Goal: Find specific page/section: Find specific page/section

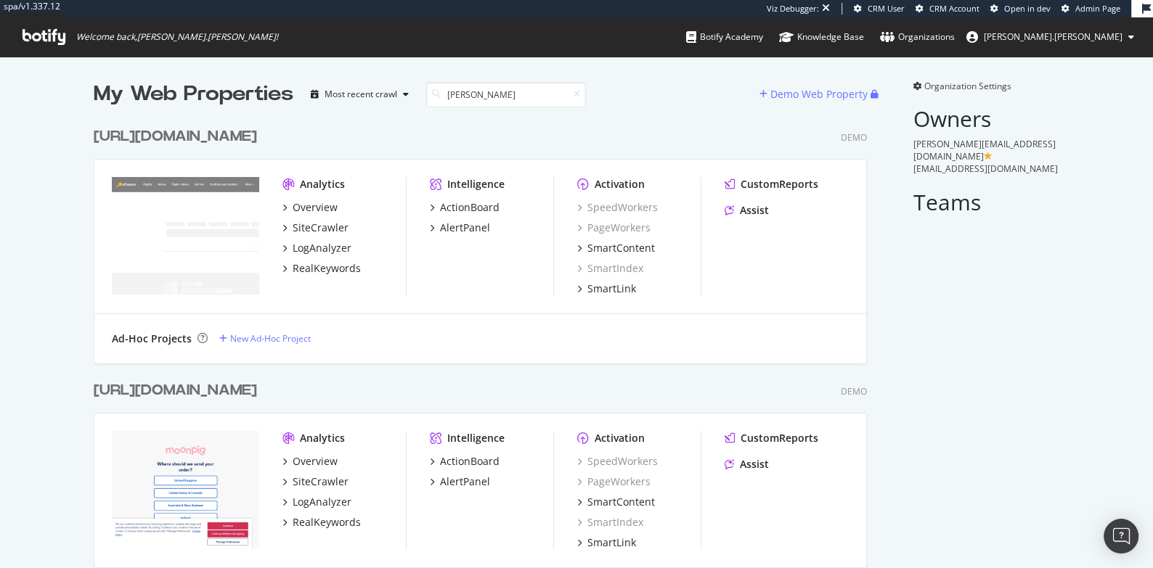
scroll to position [1016, 785]
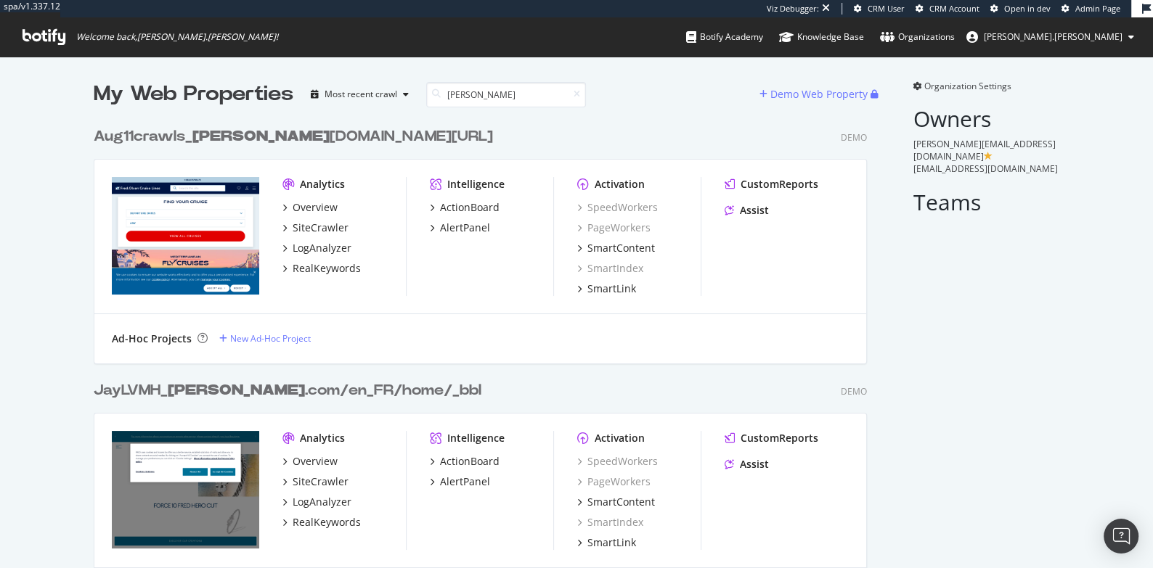
type input "fred"
click at [241, 136] on div "Aug11crawls_ fred olsencruises.com/_bbl" at bounding box center [293, 136] width 399 height 21
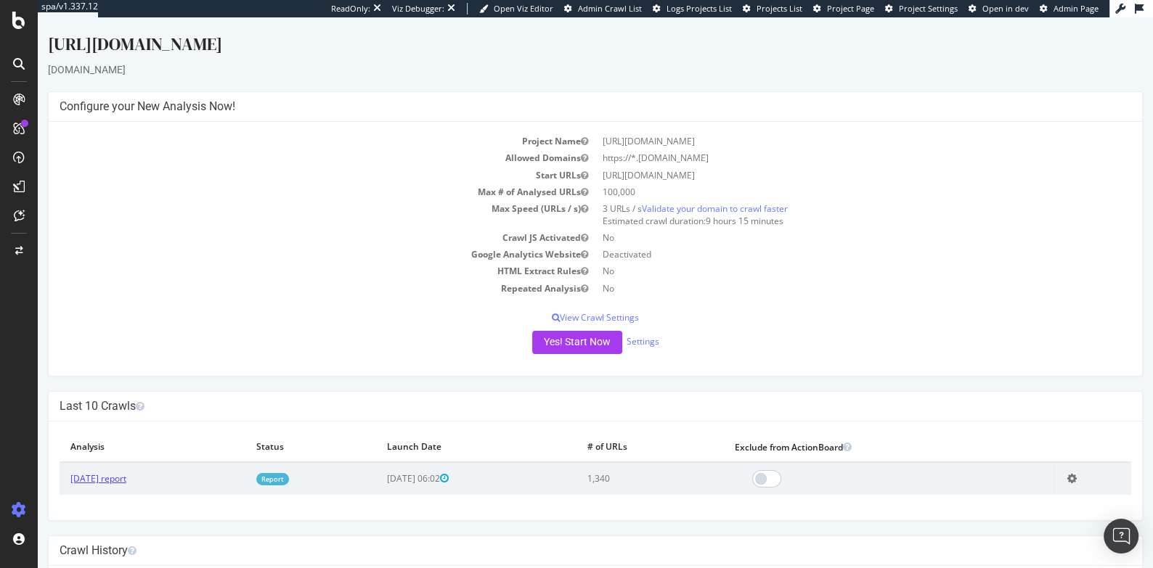
click at [98, 480] on link "[DATE] report" at bounding box center [98, 479] width 56 height 12
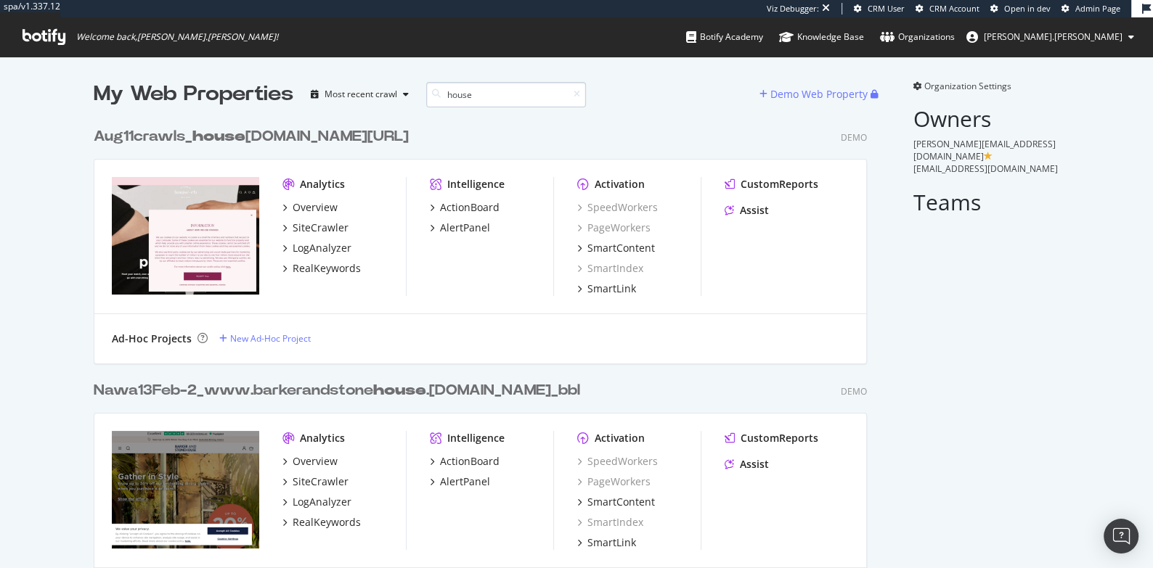
scroll to position [1016, 785]
type input "house"
click at [250, 140] on div "Aug11crawls_ house [DOMAIN_NAME][URL]" at bounding box center [251, 136] width 315 height 21
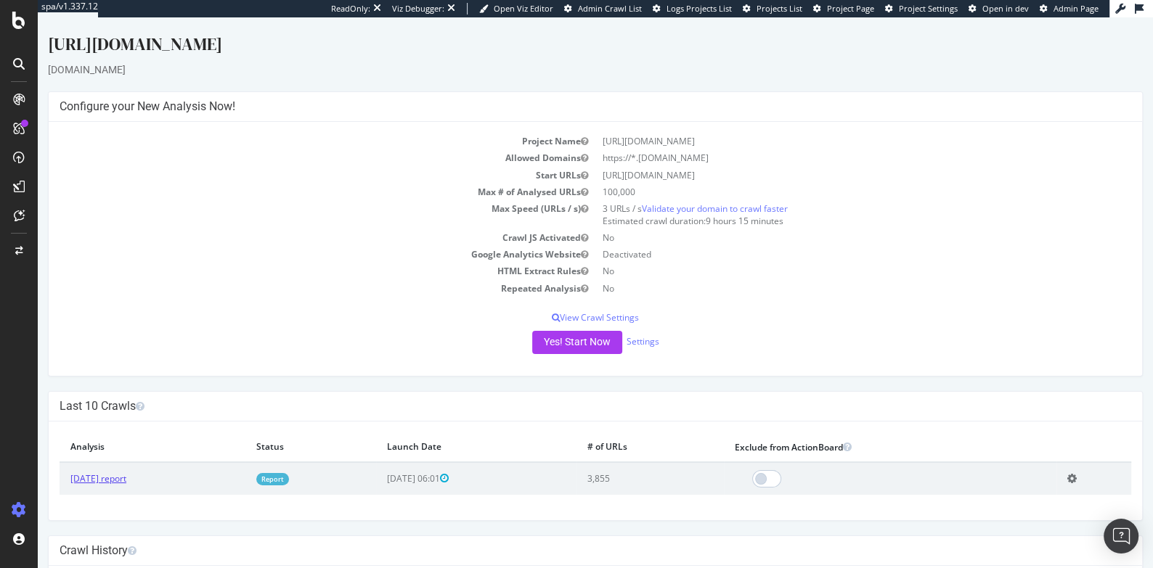
click at [118, 481] on link "[DATE] report" at bounding box center [98, 479] width 56 height 12
